Goal: Task Accomplishment & Management: Manage account settings

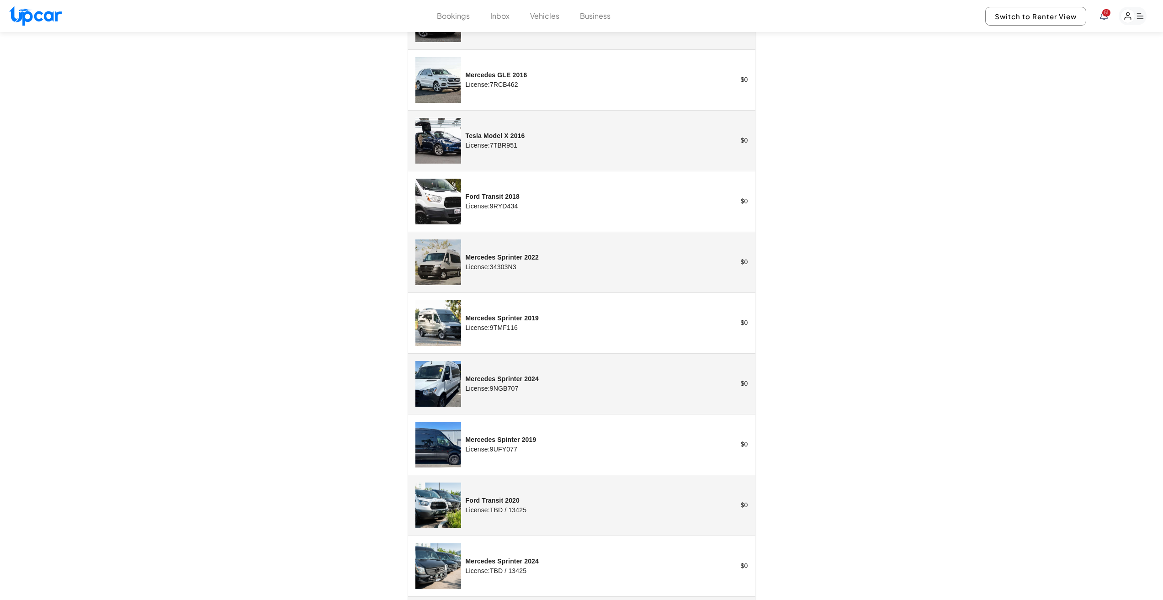
scroll to position [1006, 0]
click at [437, 323] on img "customized table" at bounding box center [439, 323] width 46 height 46
click at [442, 318] on img "customized table" at bounding box center [439, 323] width 46 height 46
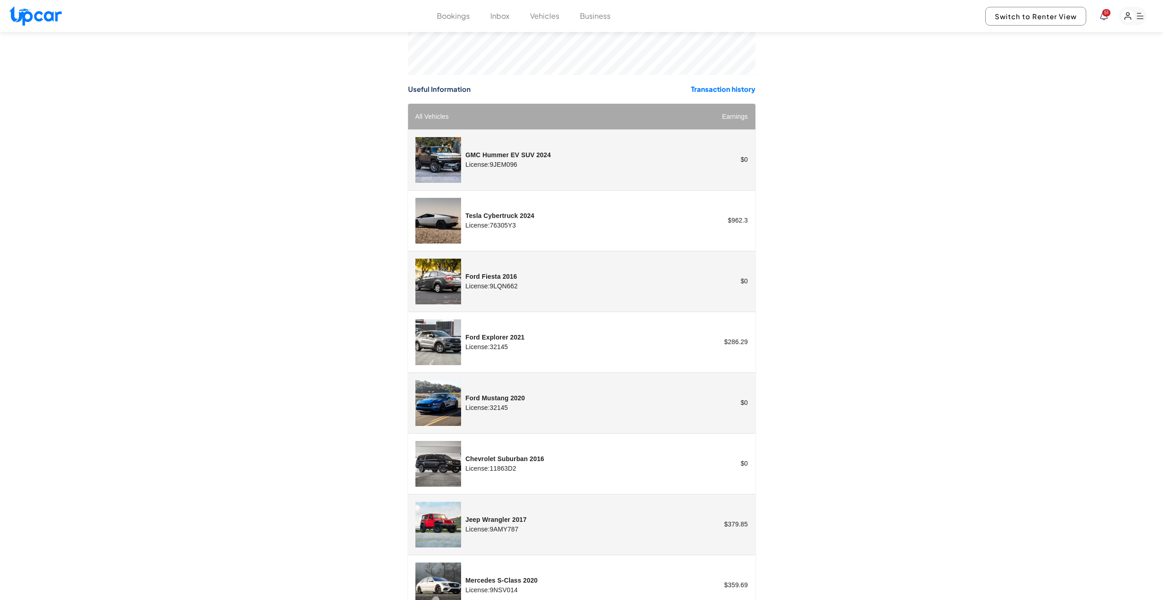
scroll to position [0, 0]
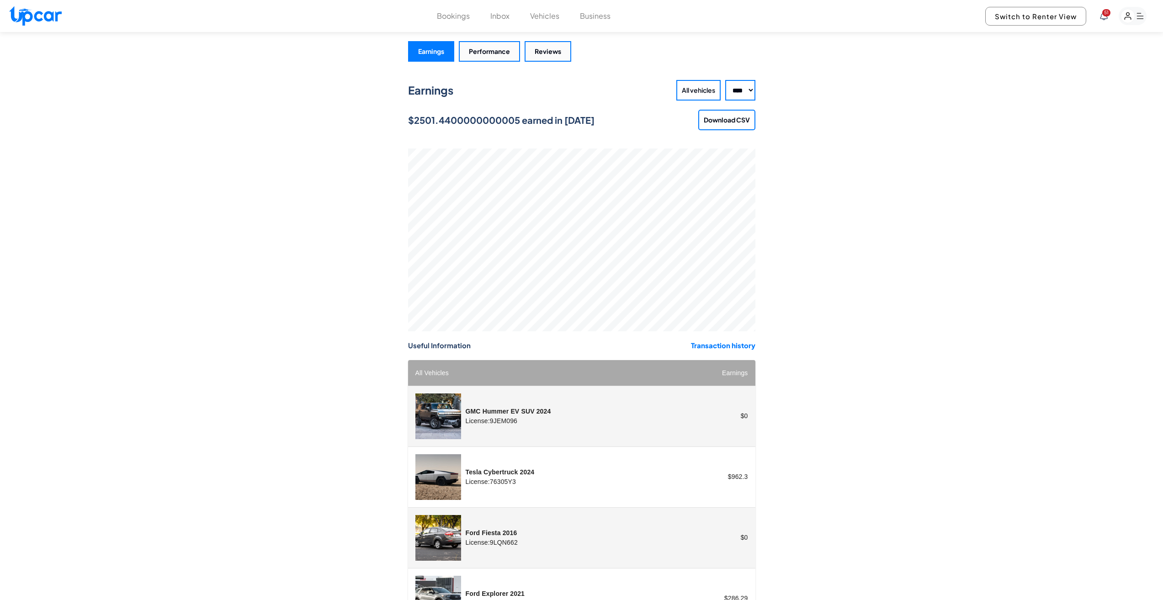
click at [543, 17] on button "Vehicles" at bounding box center [544, 16] width 29 height 11
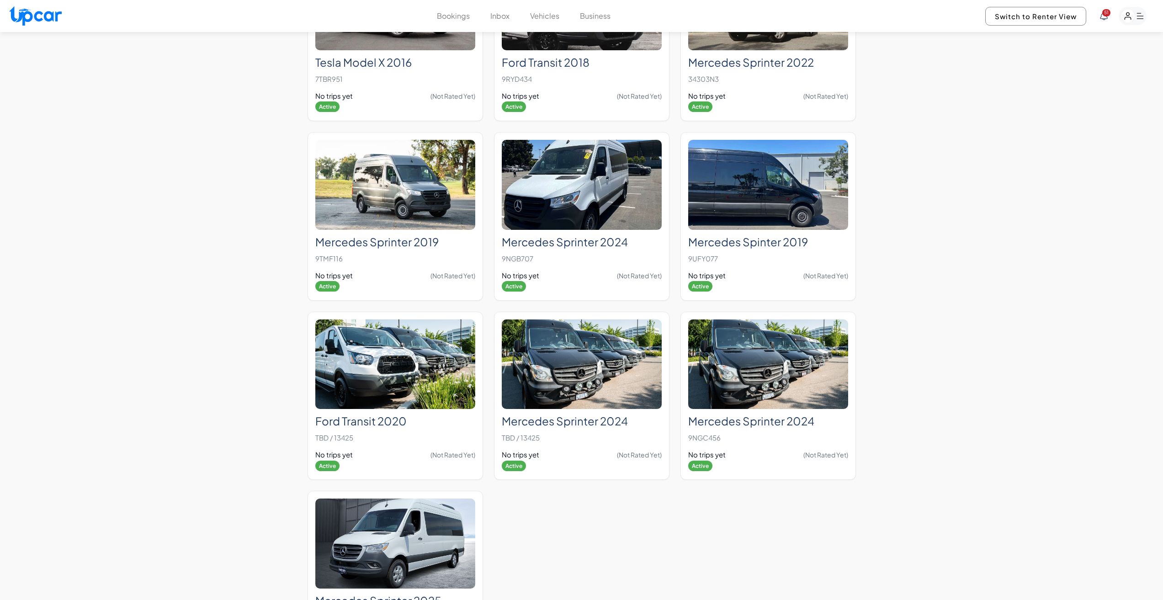
scroll to position [914, 0]
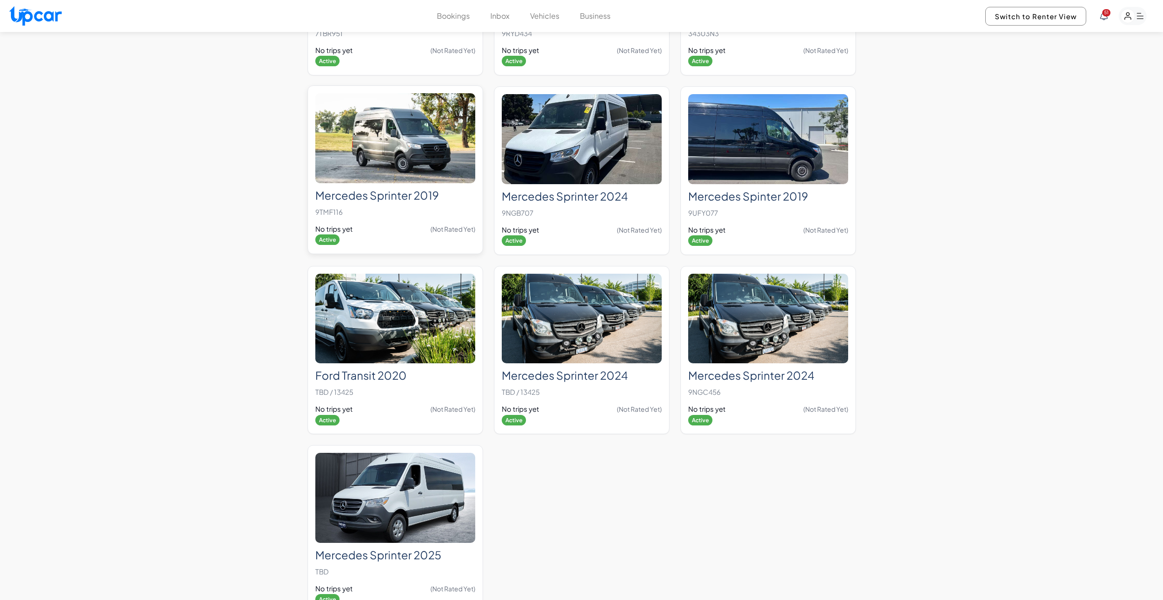
click at [413, 183] on img at bounding box center [395, 138] width 160 height 90
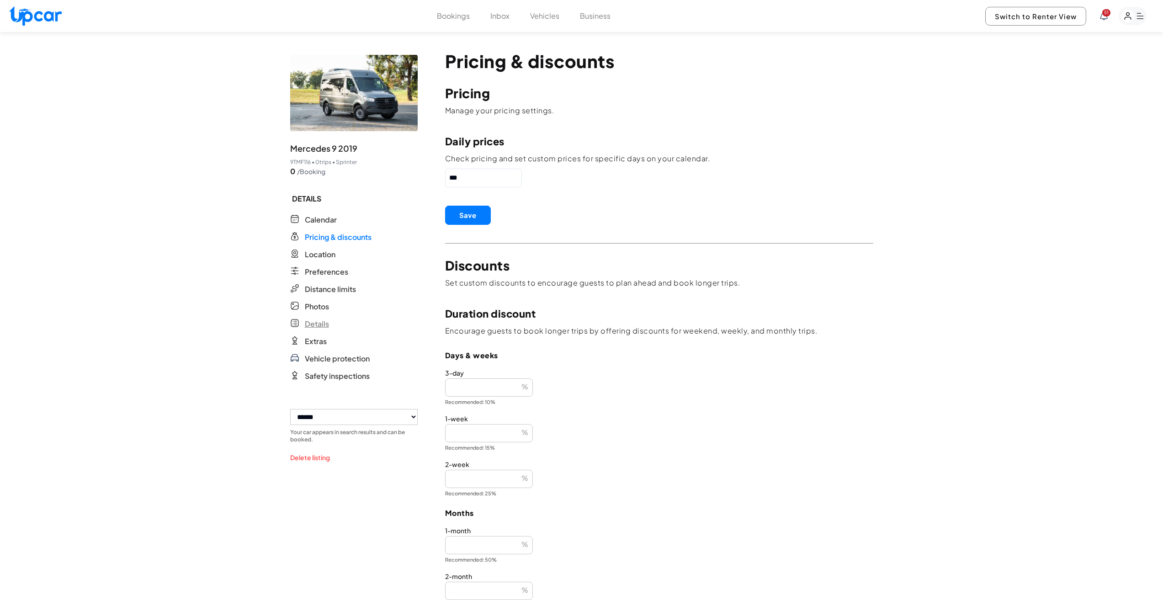
click at [322, 330] on span "Details" at bounding box center [317, 324] width 24 height 11
select select "*"
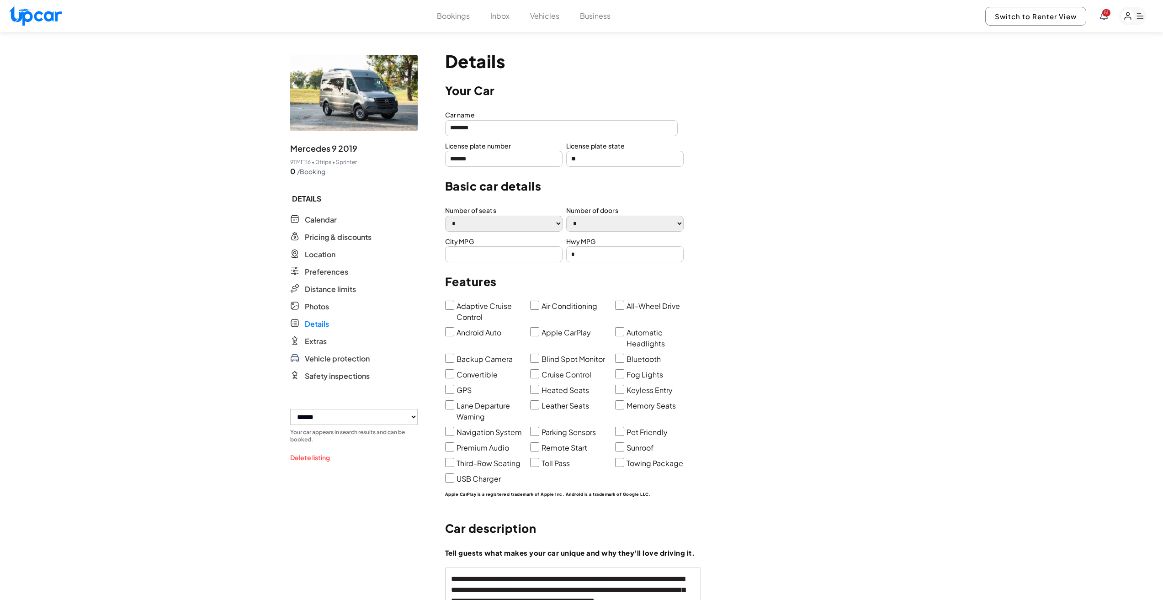
drag, startPoint x: 522, startPoint y: 159, endPoint x: 422, endPoint y: 148, distance: 100.3
click at [422, 148] on div "**********" at bounding box center [581, 442] width 583 height 820
click at [468, 167] on form "**********" at bounding box center [659, 451] width 428 height 801
drag, startPoint x: 538, startPoint y: 21, endPoint x: 528, endPoint y: 19, distance: 9.8
click at [533, 20] on button "Vehicles" at bounding box center [544, 16] width 29 height 11
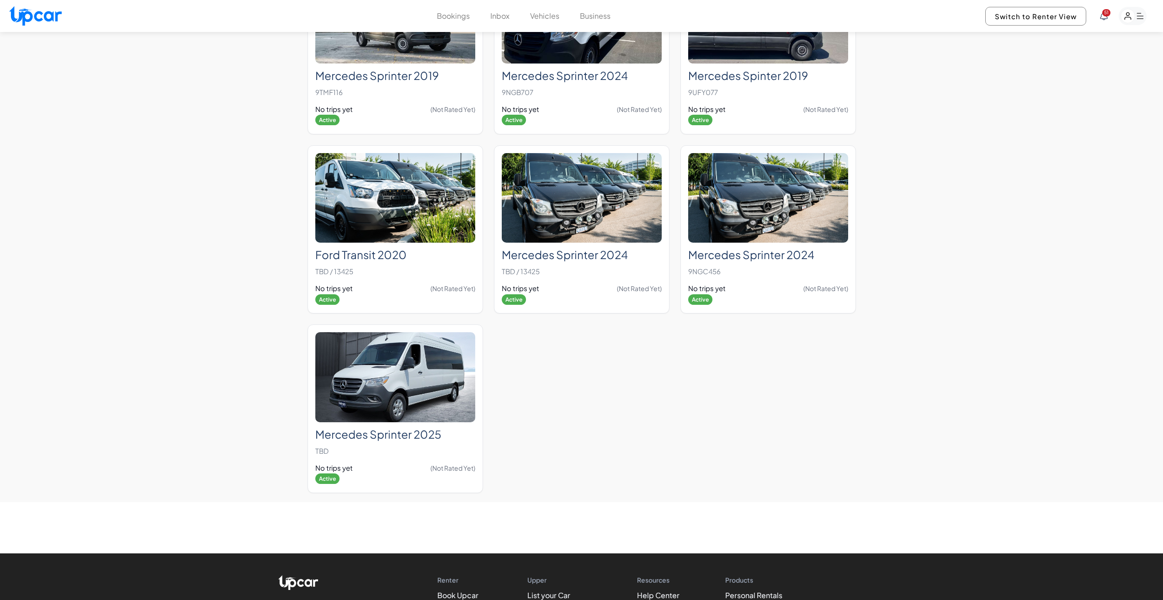
scroll to position [1051, 0]
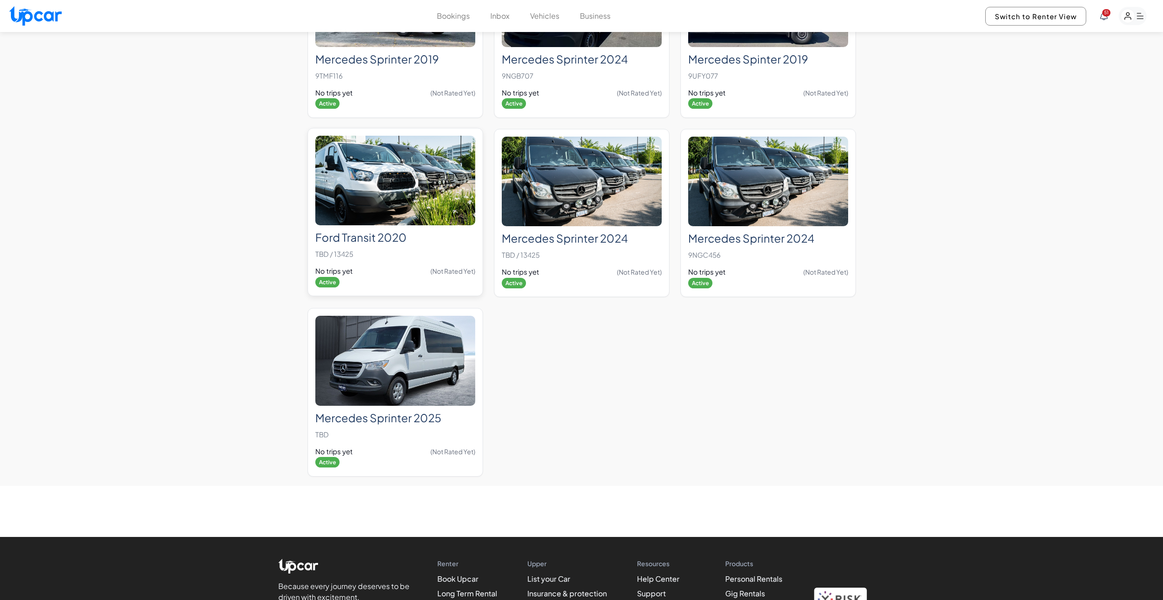
click at [384, 226] on img at bounding box center [395, 181] width 160 height 90
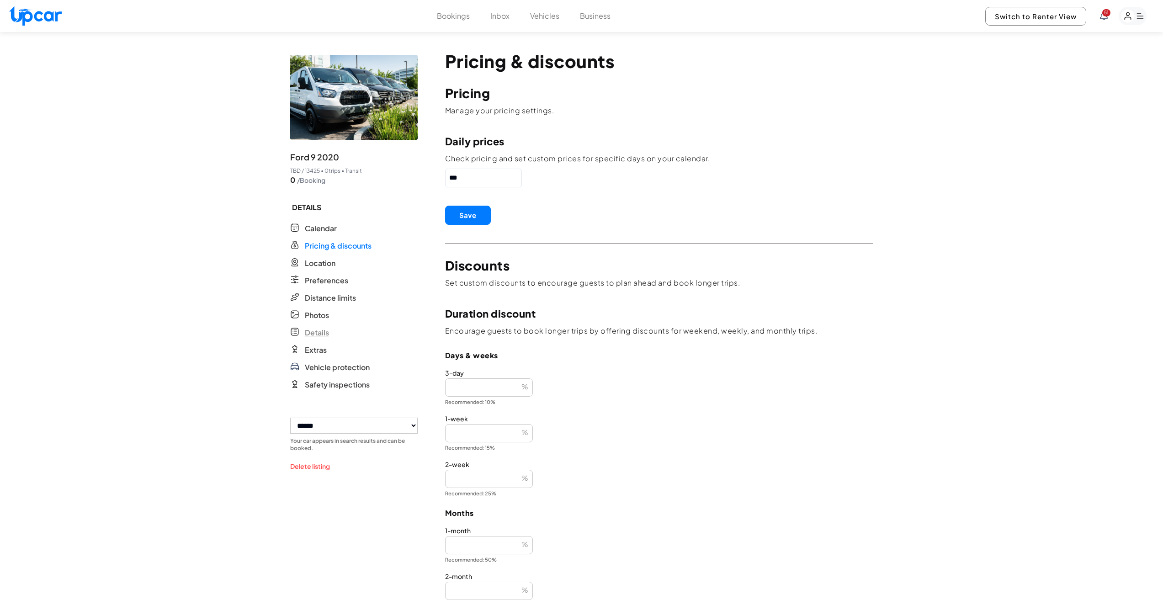
click at [324, 338] on span "Details" at bounding box center [317, 332] width 24 height 11
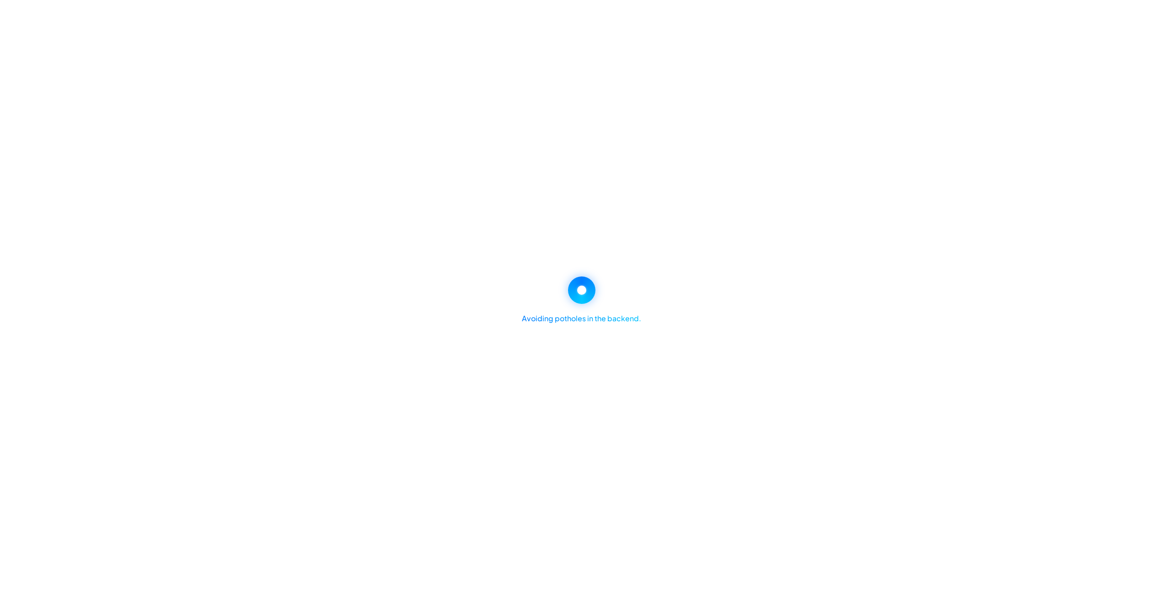
select select "*"
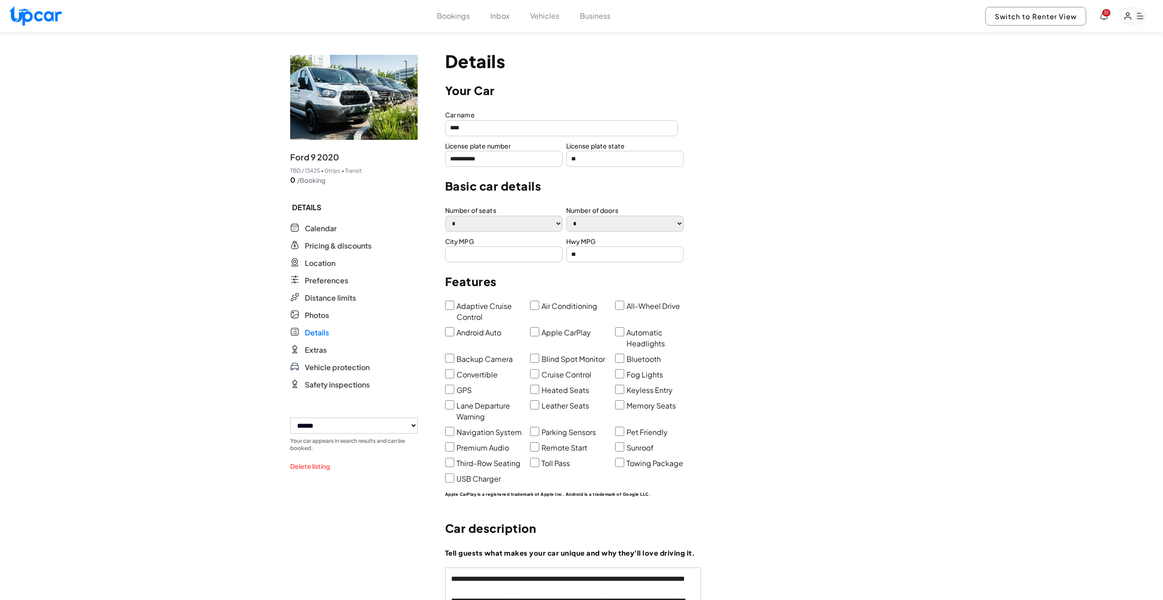
drag, startPoint x: 501, startPoint y: 159, endPoint x: 426, endPoint y: 162, distance: 75.5
click at [426, 162] on div "**********" at bounding box center [581, 442] width 583 height 820
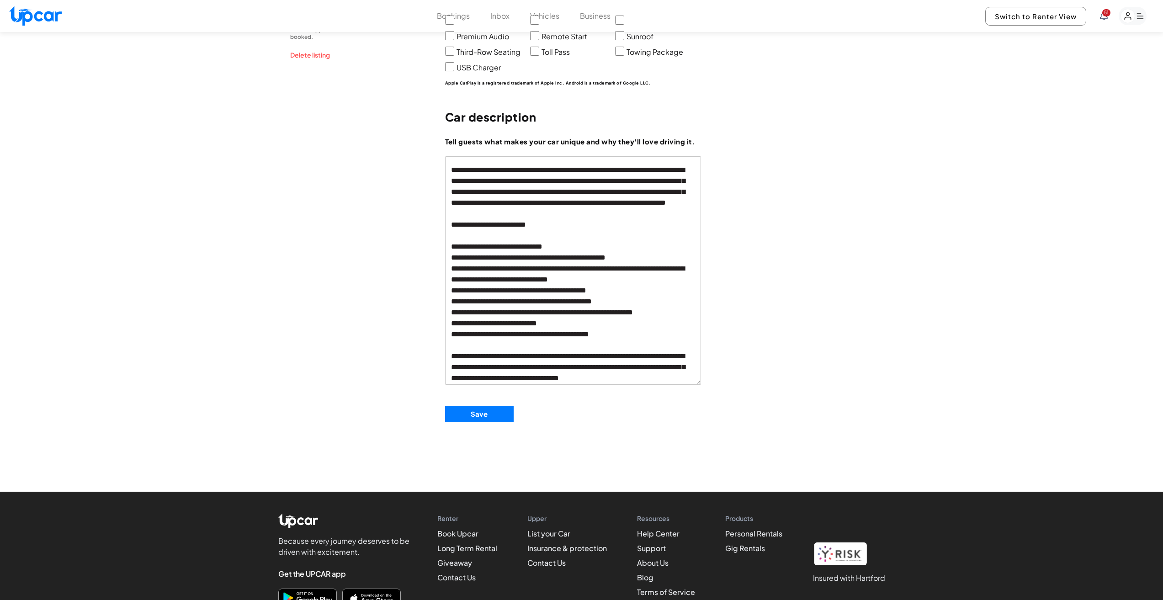
scroll to position [321, 0]
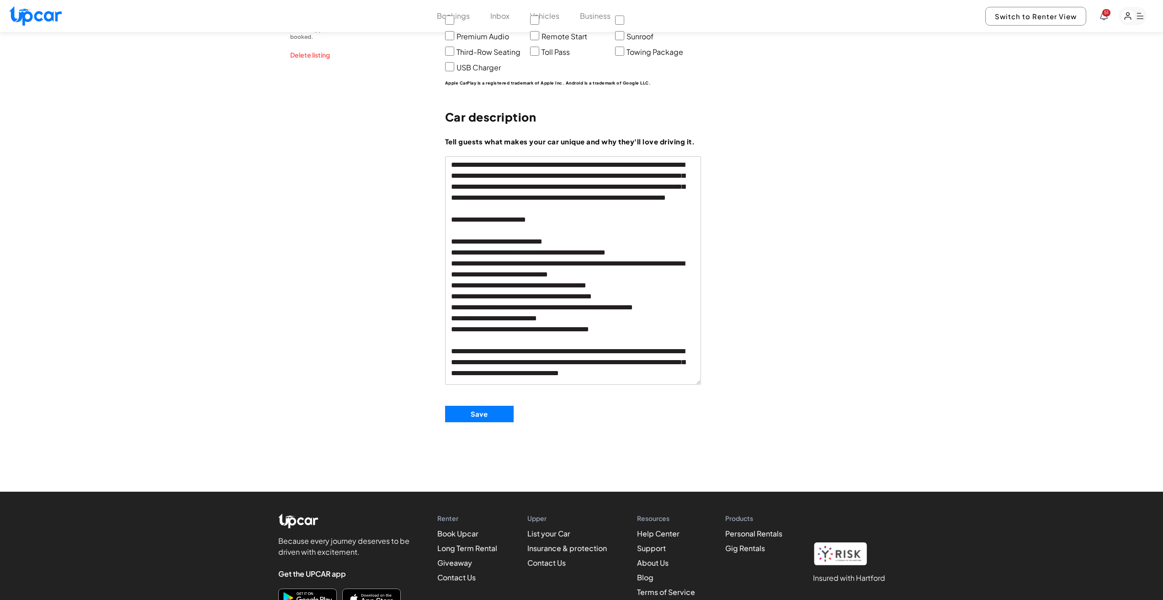
type input "*******"
click at [466, 413] on button "Save" at bounding box center [479, 414] width 69 height 16
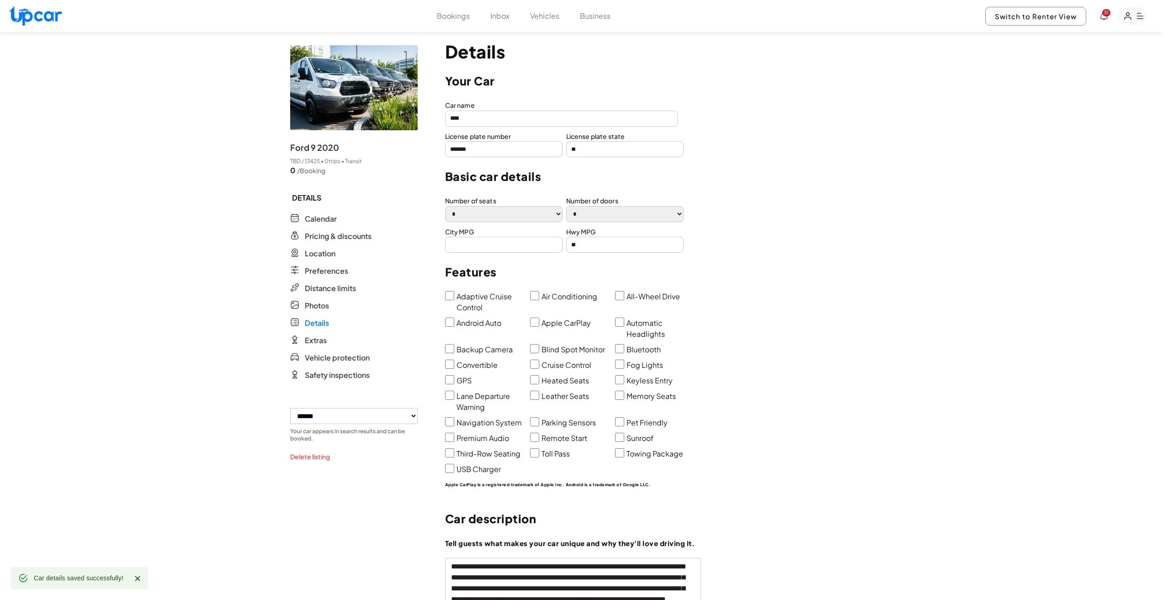
scroll to position [0, 0]
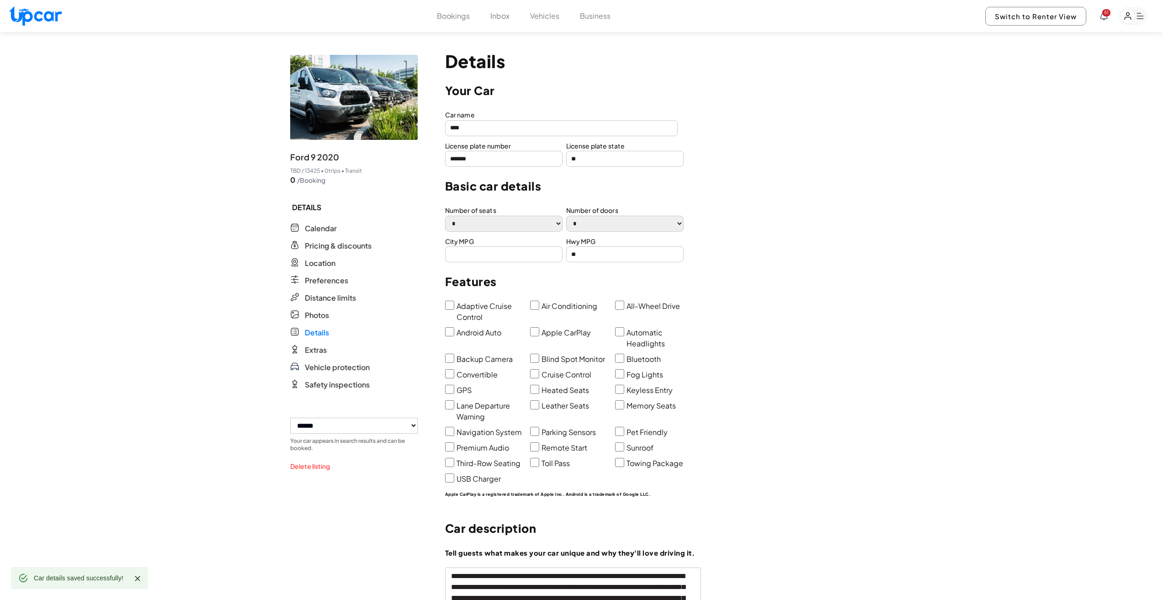
click at [549, 14] on button "Vehicles" at bounding box center [544, 16] width 29 height 11
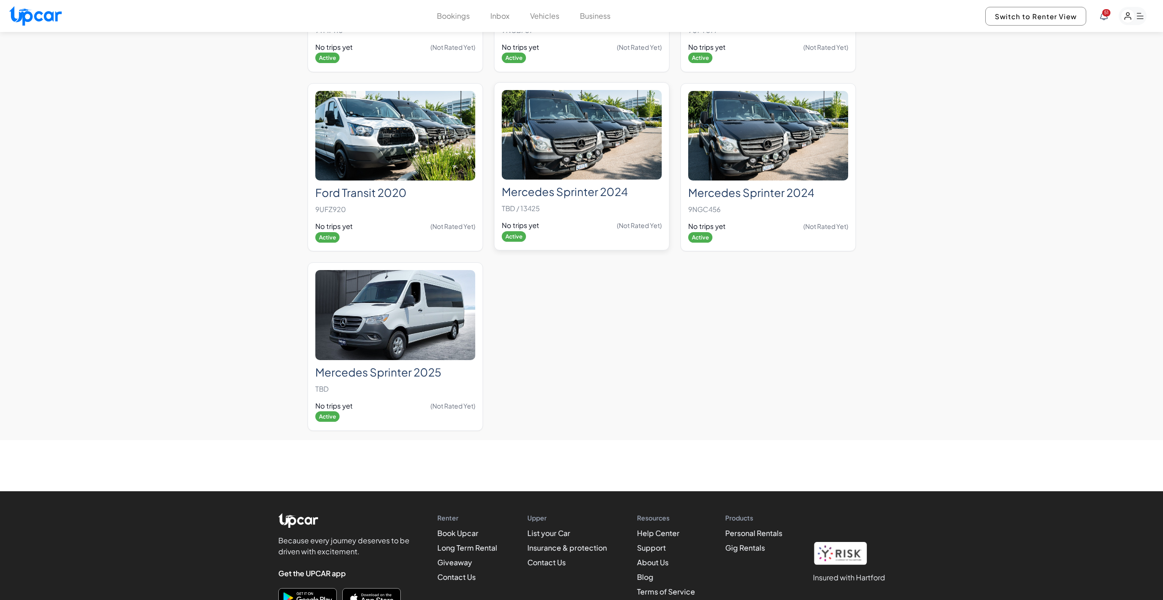
scroll to position [1051, 0]
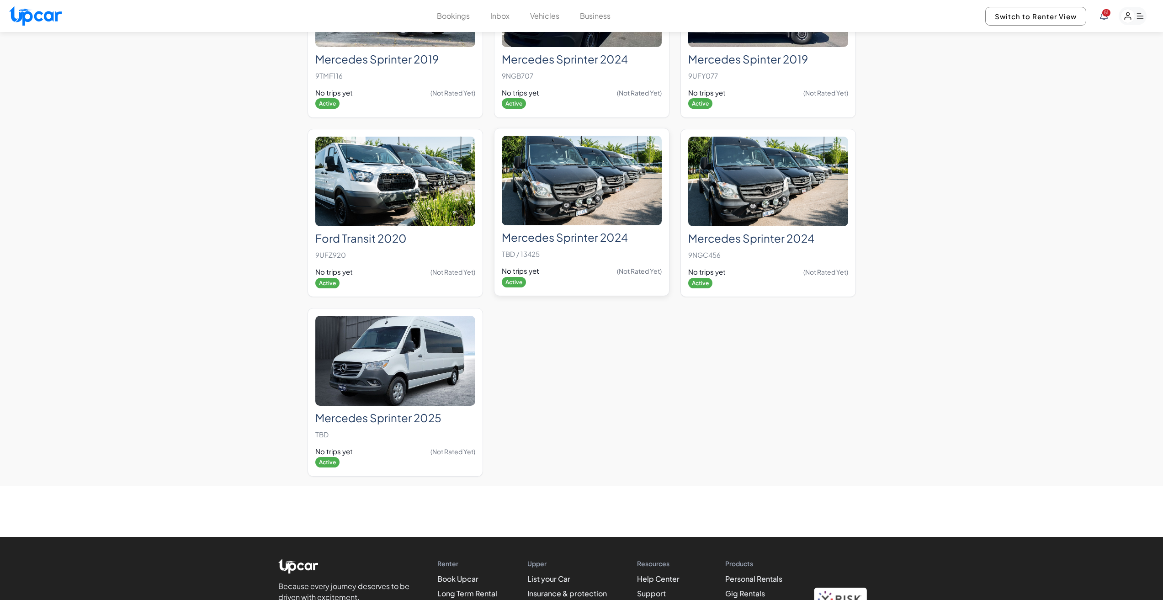
click at [538, 226] on img at bounding box center [582, 181] width 160 height 90
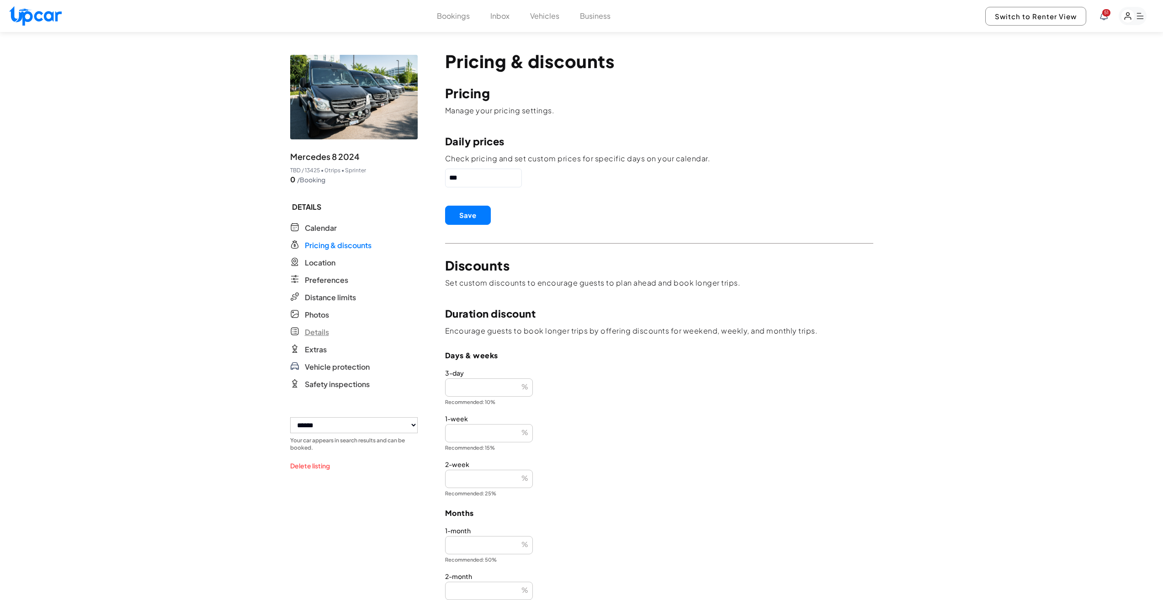
click at [320, 338] on span "Details" at bounding box center [317, 332] width 24 height 11
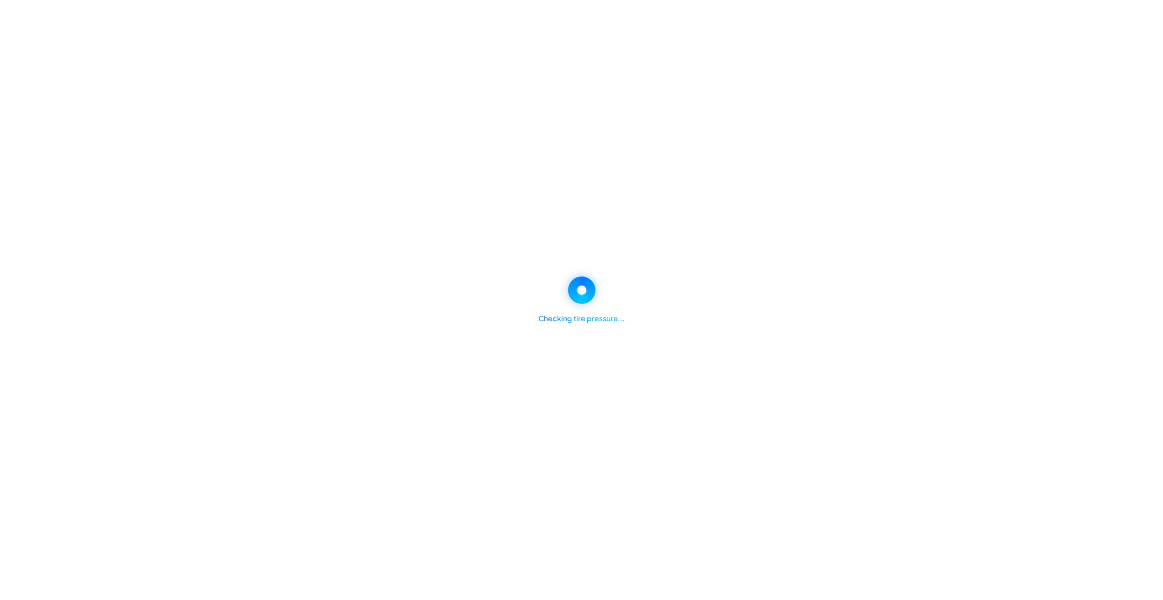
select select "*"
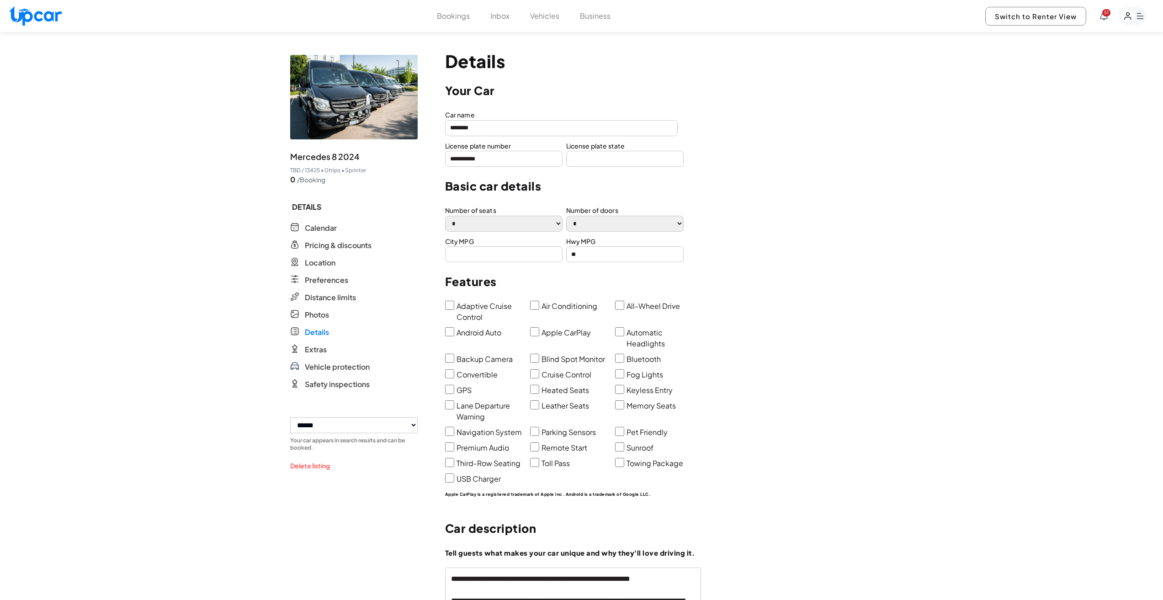
drag, startPoint x: 514, startPoint y: 163, endPoint x: 422, endPoint y: 166, distance: 91.5
click at [422, 166] on div "**********" at bounding box center [581, 442] width 583 height 820
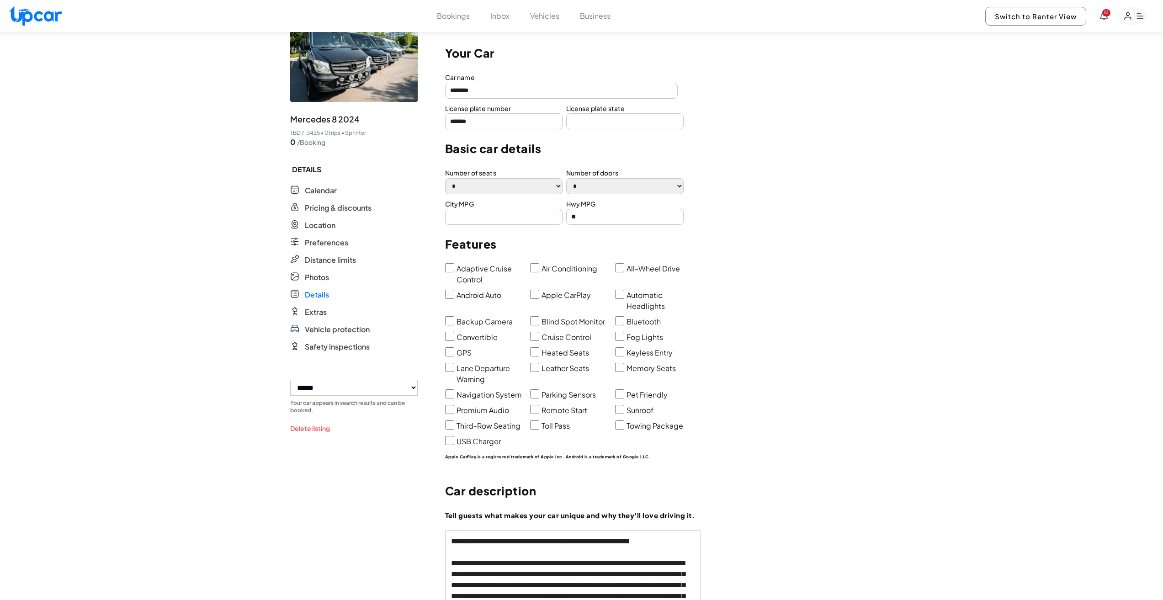
scroll to position [320, 0]
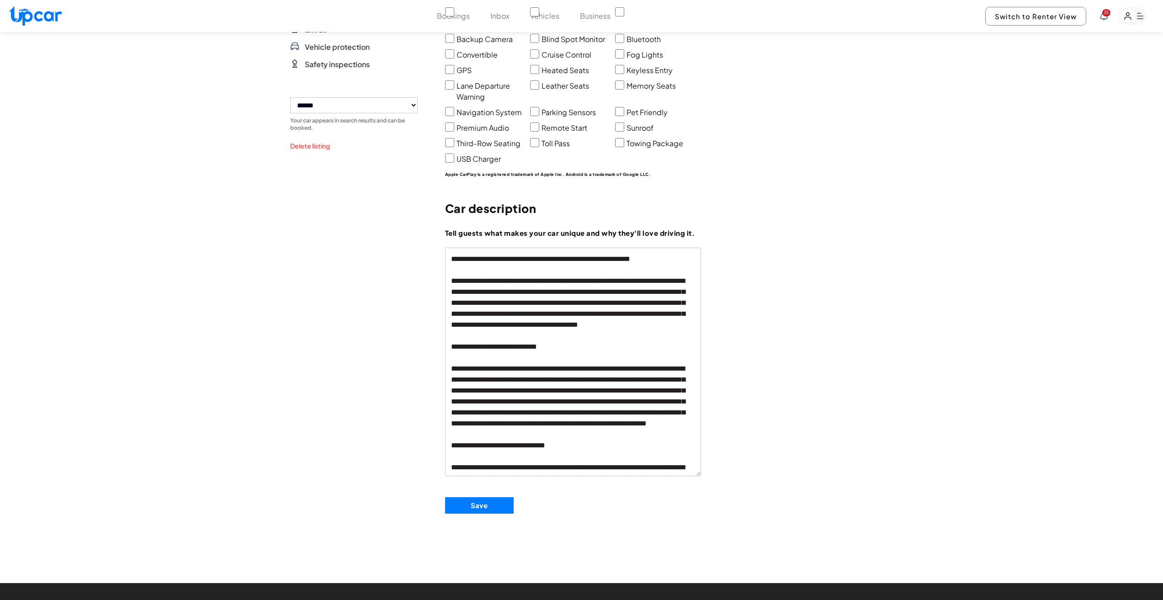
type input "*******"
click at [490, 503] on button "Save" at bounding box center [479, 505] width 69 height 16
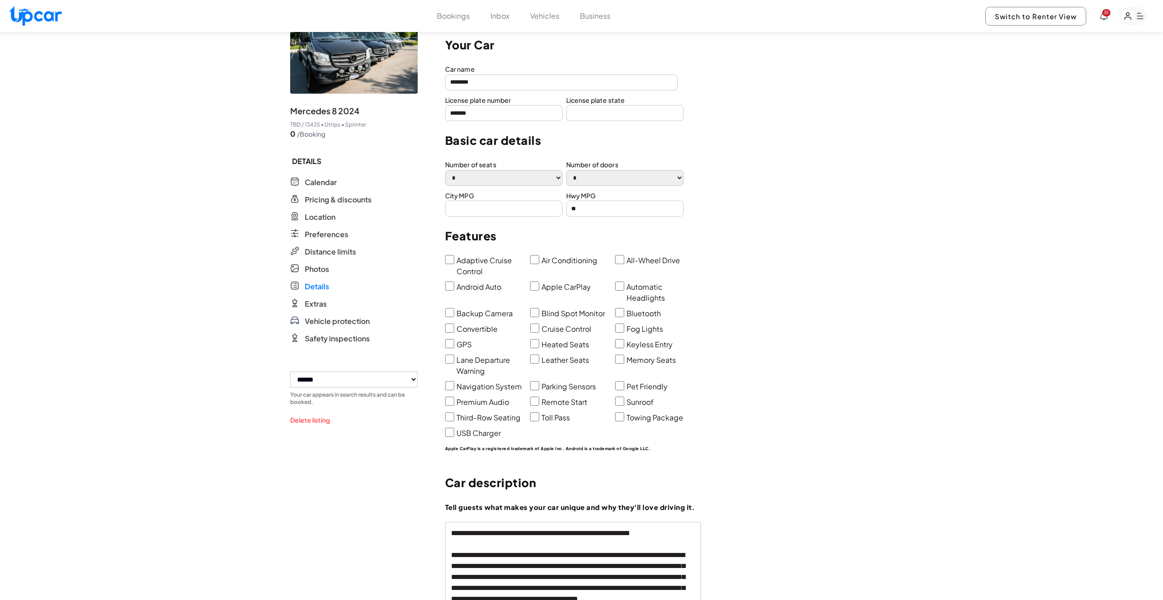
scroll to position [0, 0]
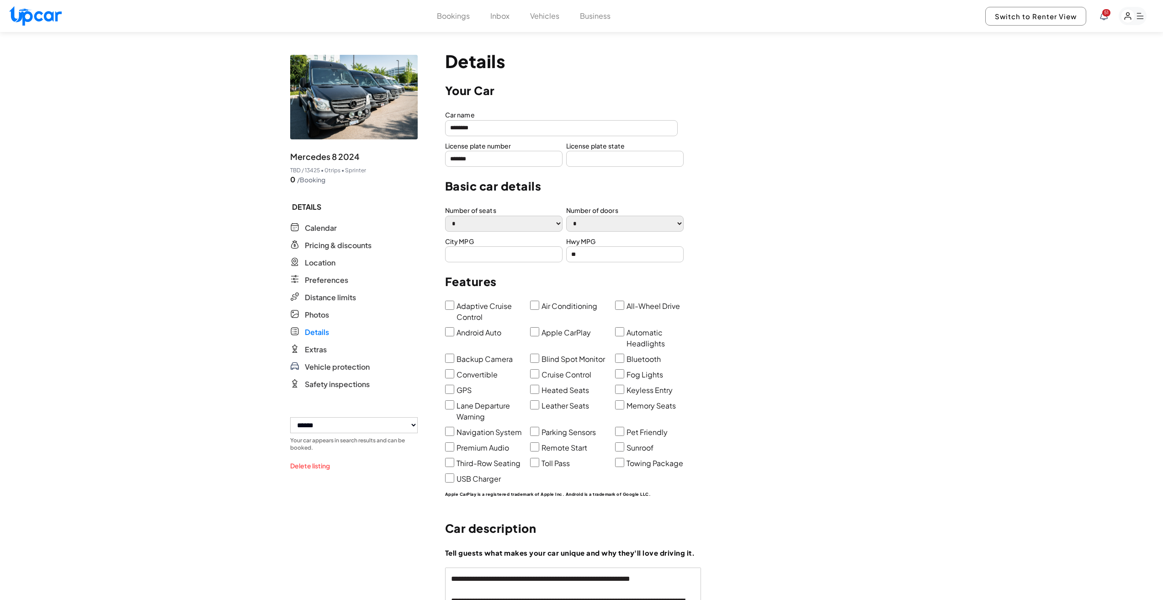
click at [549, 19] on button "Vehicles" at bounding box center [544, 16] width 29 height 11
